Goal: Transaction & Acquisition: Purchase product/service

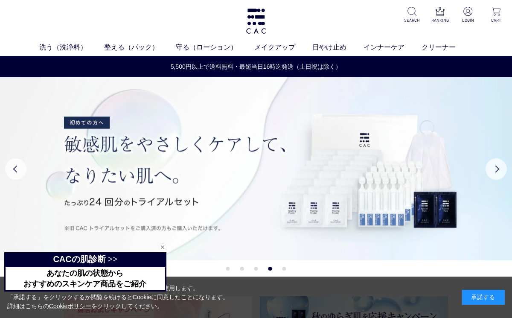
click at [317, 205] on img at bounding box center [256, 168] width 512 height 183
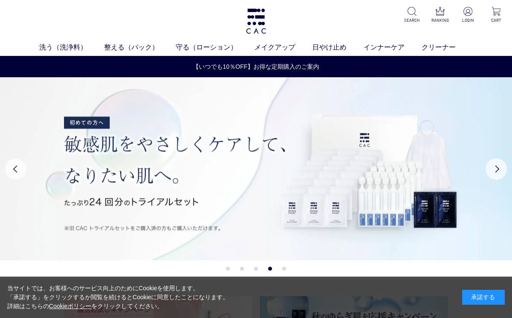
click at [335, 48] on link "日やけ止め" at bounding box center [337, 47] width 51 height 10
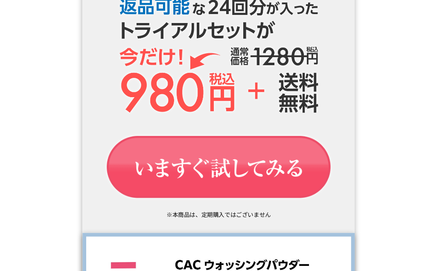
scroll to position [1170, 0]
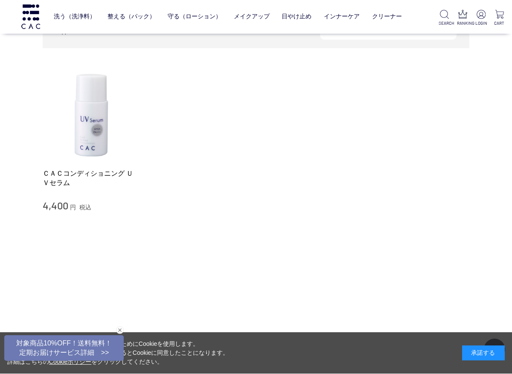
scroll to position [112, 0]
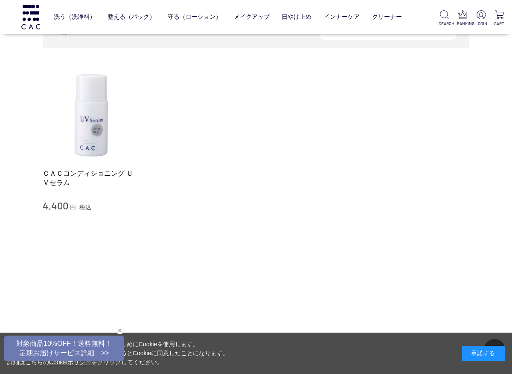
click at [93, 136] on img at bounding box center [91, 113] width 97 height 97
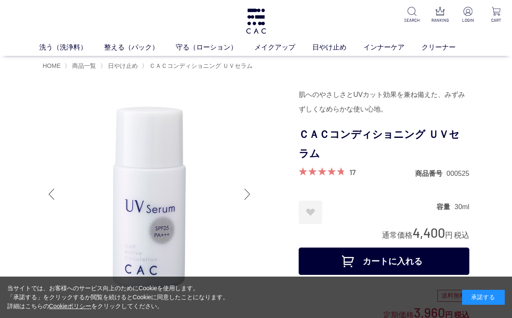
click at [342, 171] on span at bounding box center [321, 171] width 45 height 8
click at [355, 168] on link "17" at bounding box center [352, 171] width 6 height 9
click at [57, 68] on span "HOME" at bounding box center [52, 65] width 18 height 7
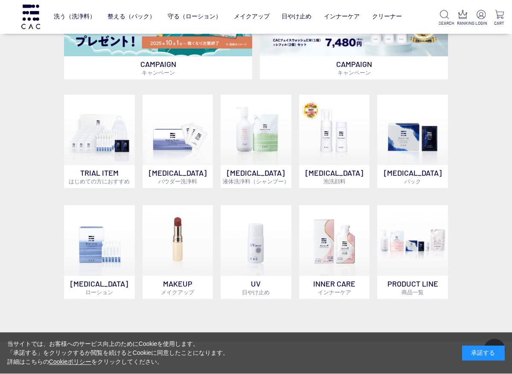
scroll to position [351, 0]
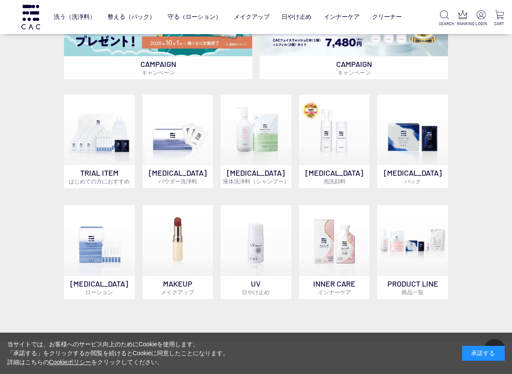
click at [99, 163] on img at bounding box center [99, 130] width 71 height 71
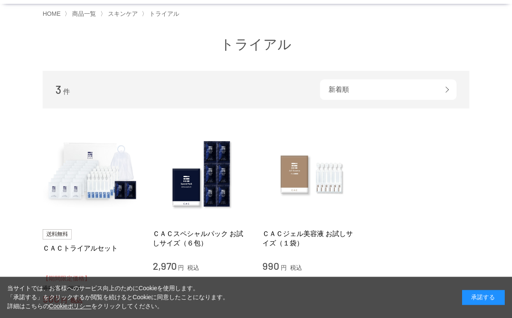
scroll to position [52, 0]
click at [104, 174] on img at bounding box center [91, 173] width 97 height 97
